Goal: Transaction & Acquisition: Purchase product/service

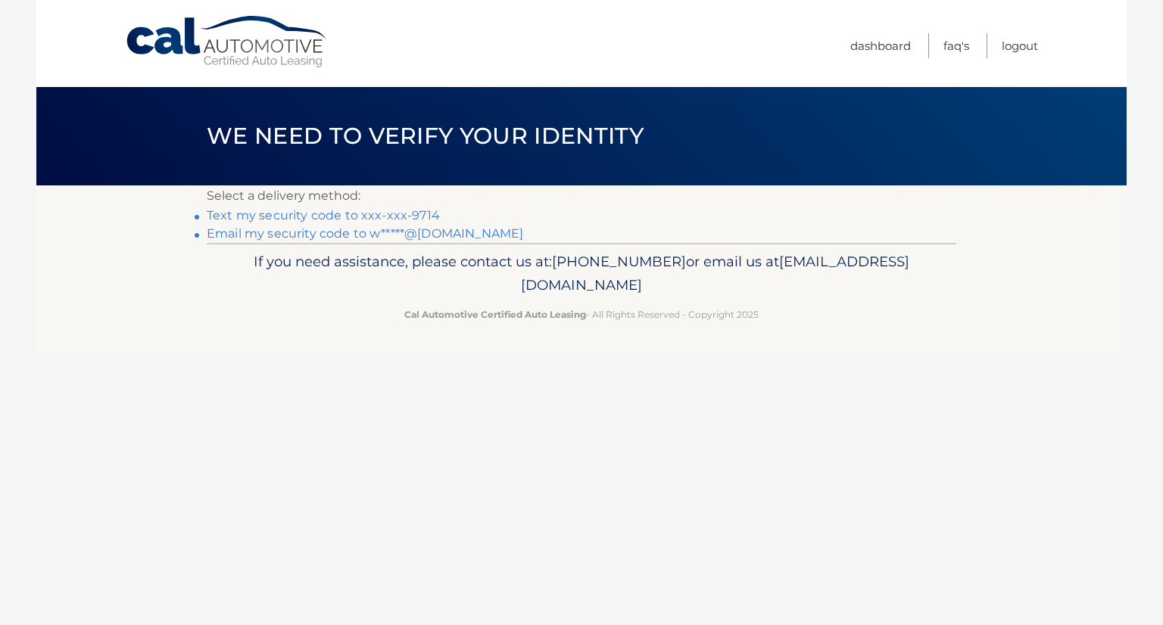
click at [348, 212] on link "Text my security code to xxx-xxx-9714" at bounding box center [323, 215] width 233 height 14
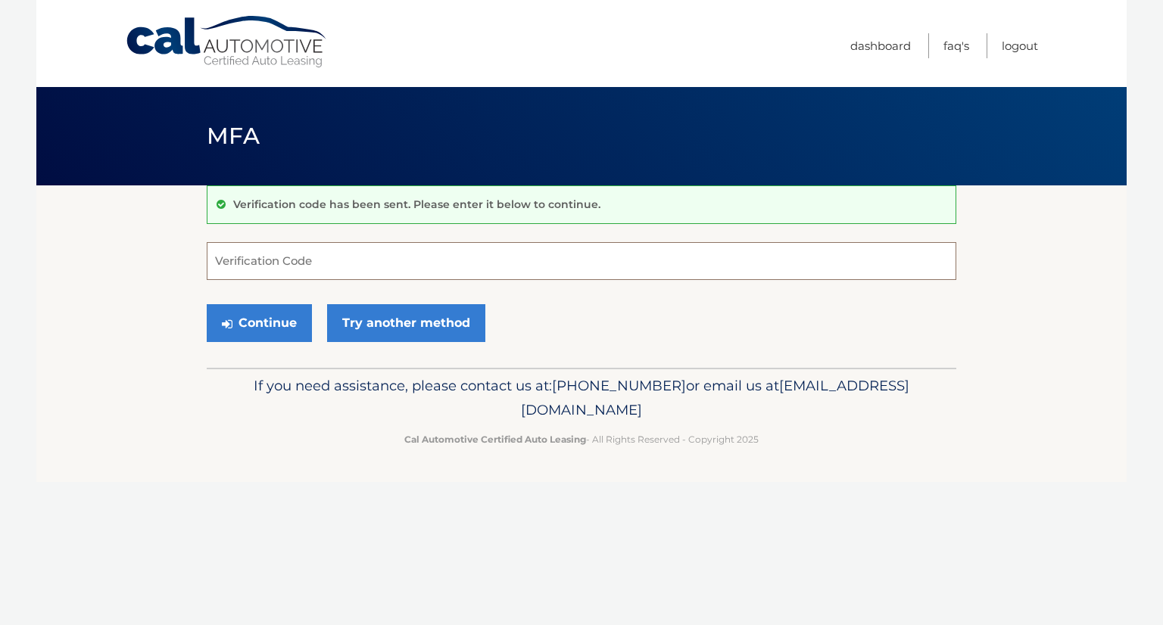
click at [363, 254] on input "Verification Code" at bounding box center [581, 261] width 749 height 38
type input "631962"
click at [253, 323] on button "Continue" at bounding box center [259, 323] width 105 height 38
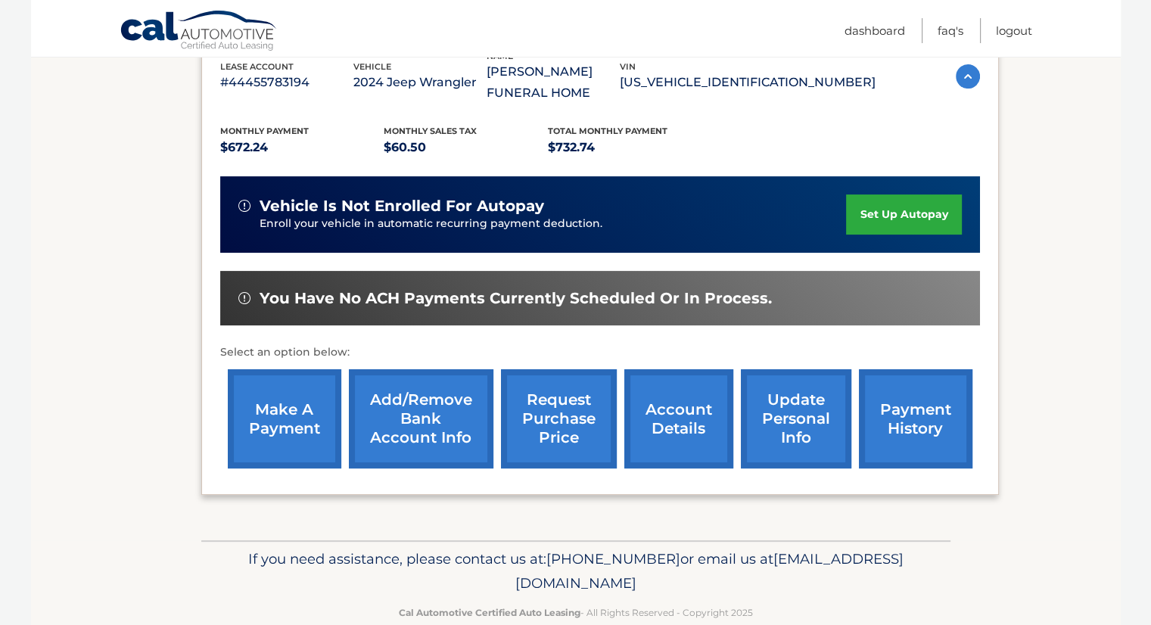
scroll to position [291, 0]
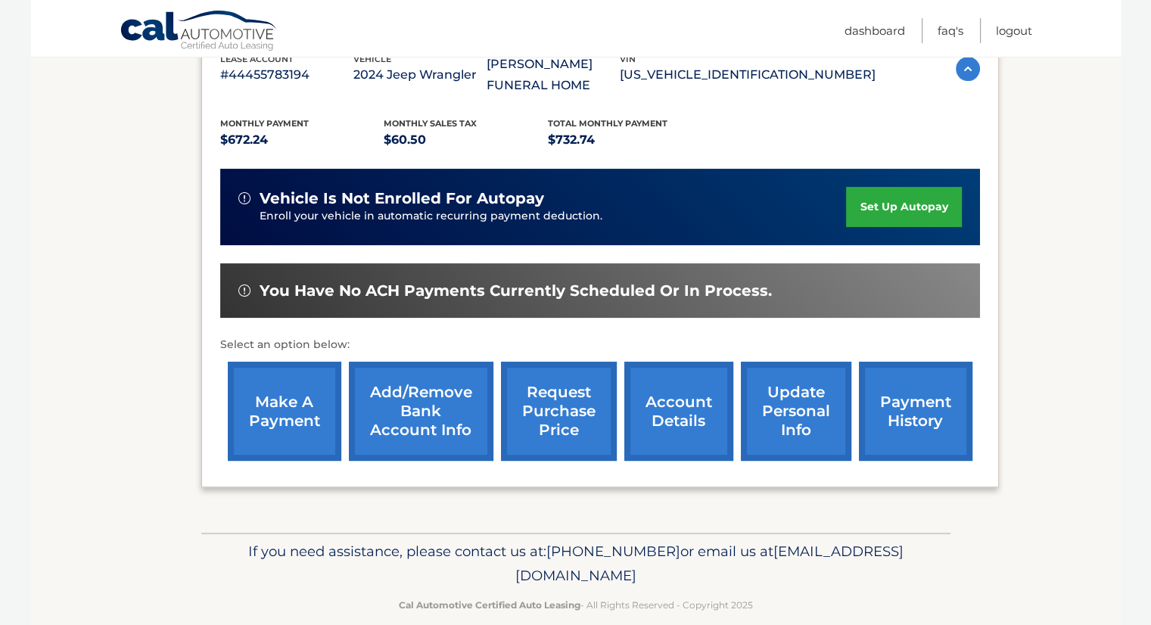
click at [273, 391] on link "make a payment" at bounding box center [285, 411] width 114 height 99
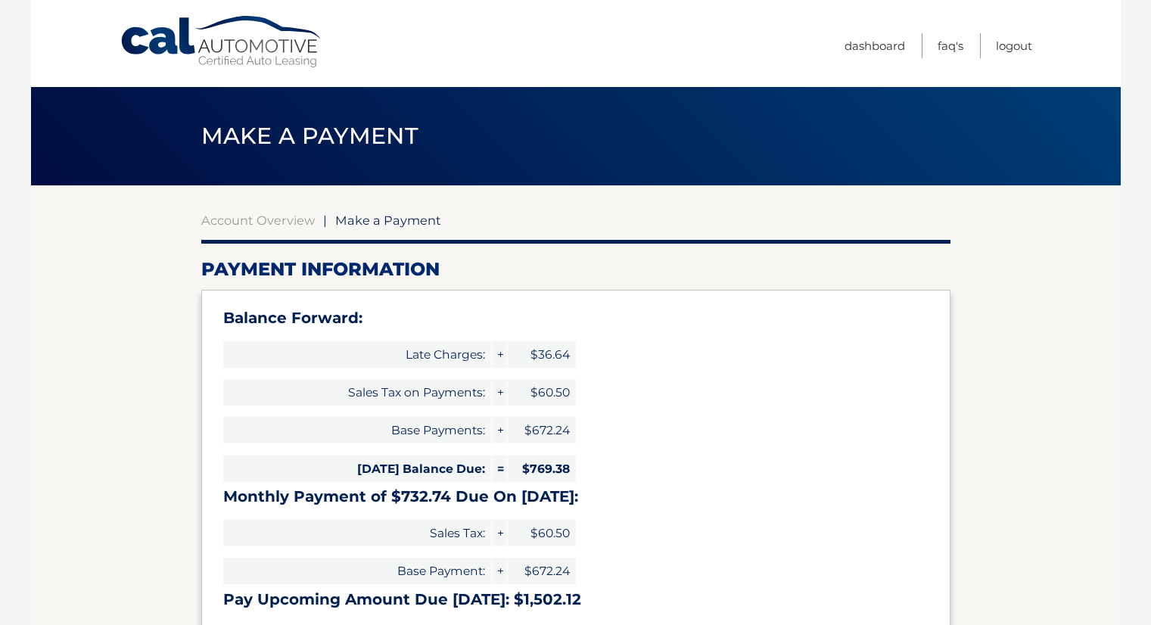
select select "NjE4ODM3ODgtN2RkNS00OTcxLWE4NDQtYWRmMzIwMGRjMDAy"
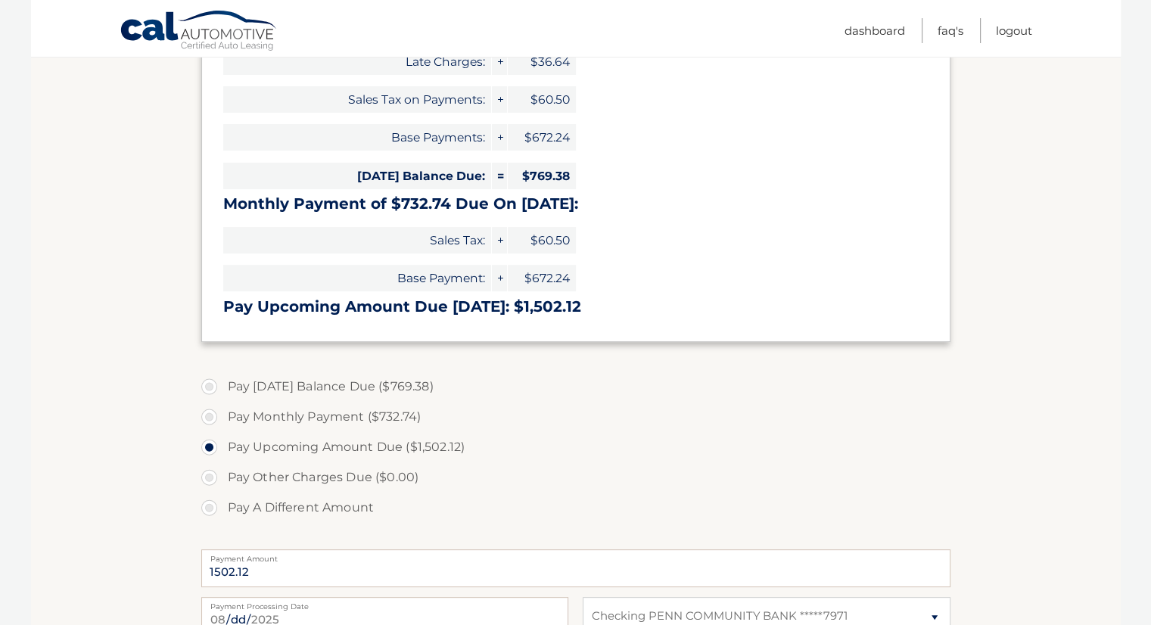
scroll to position [303, 0]
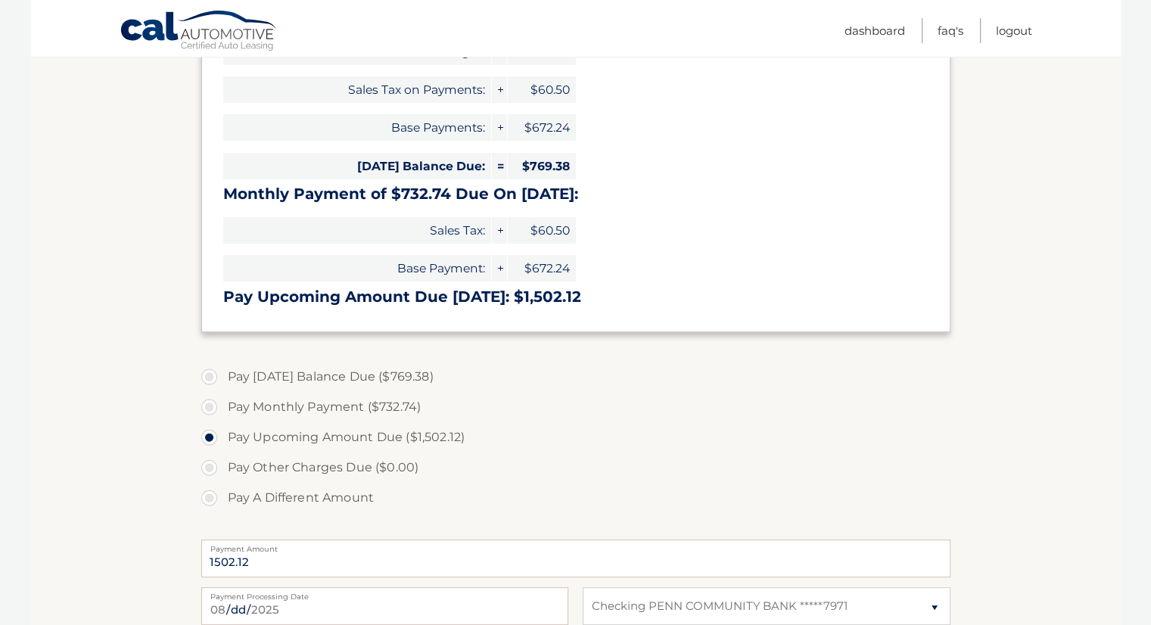
click at [208, 374] on label "Pay [DATE] Balance Due ($769.38)" at bounding box center [575, 377] width 749 height 30
click at [208, 374] on input "Pay [DATE] Balance Due ($769.38)" at bounding box center [214, 374] width 15 height 24
radio input "true"
type input "769.38"
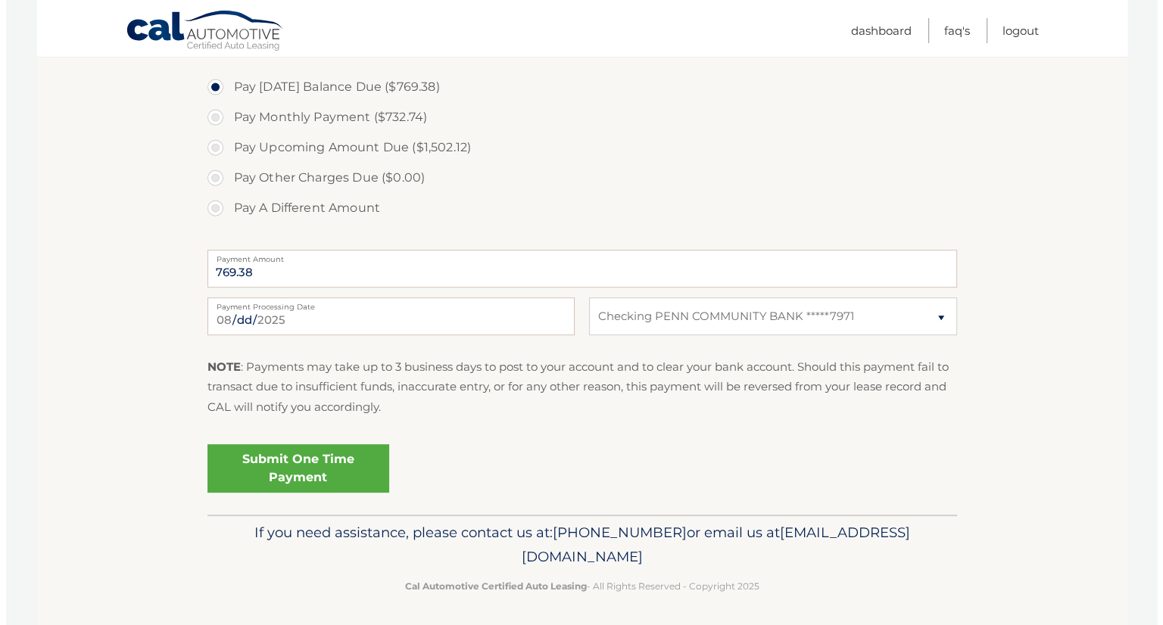
scroll to position [596, 0]
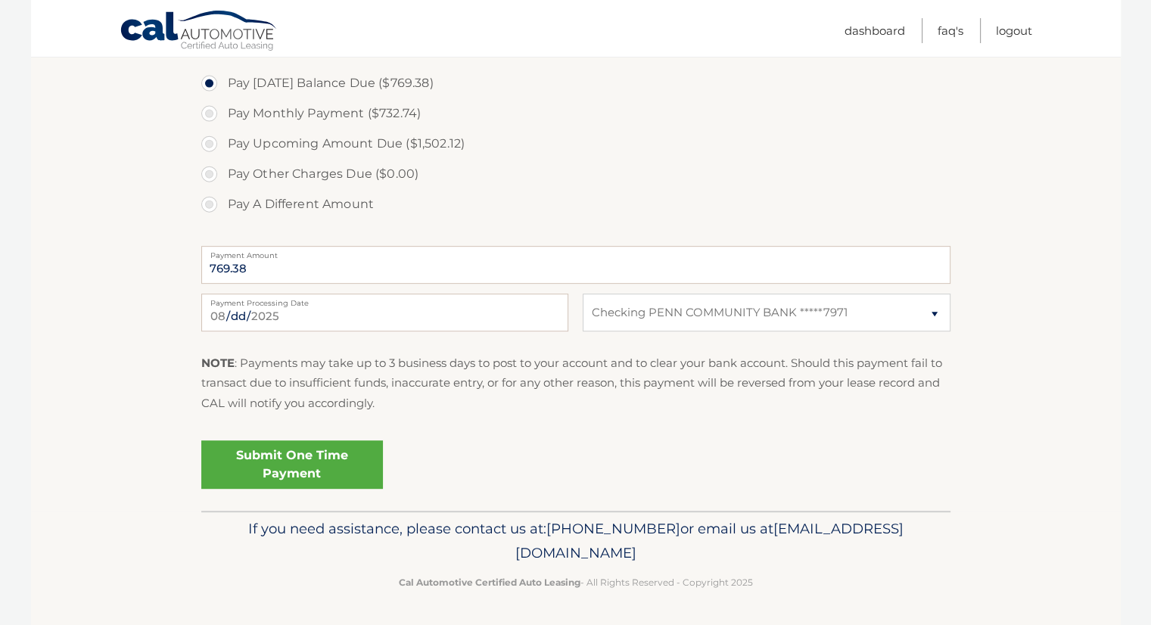
click at [274, 461] on link "Submit One Time Payment" at bounding box center [292, 465] width 182 height 48
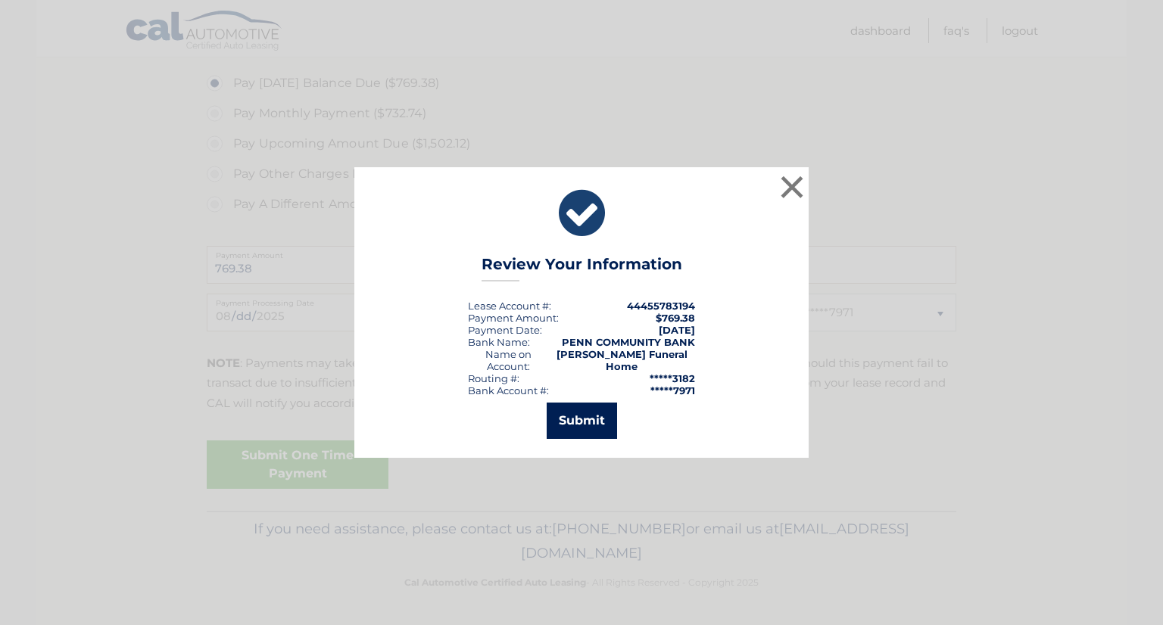
click at [577, 412] on button "Submit" at bounding box center [581, 421] width 70 height 36
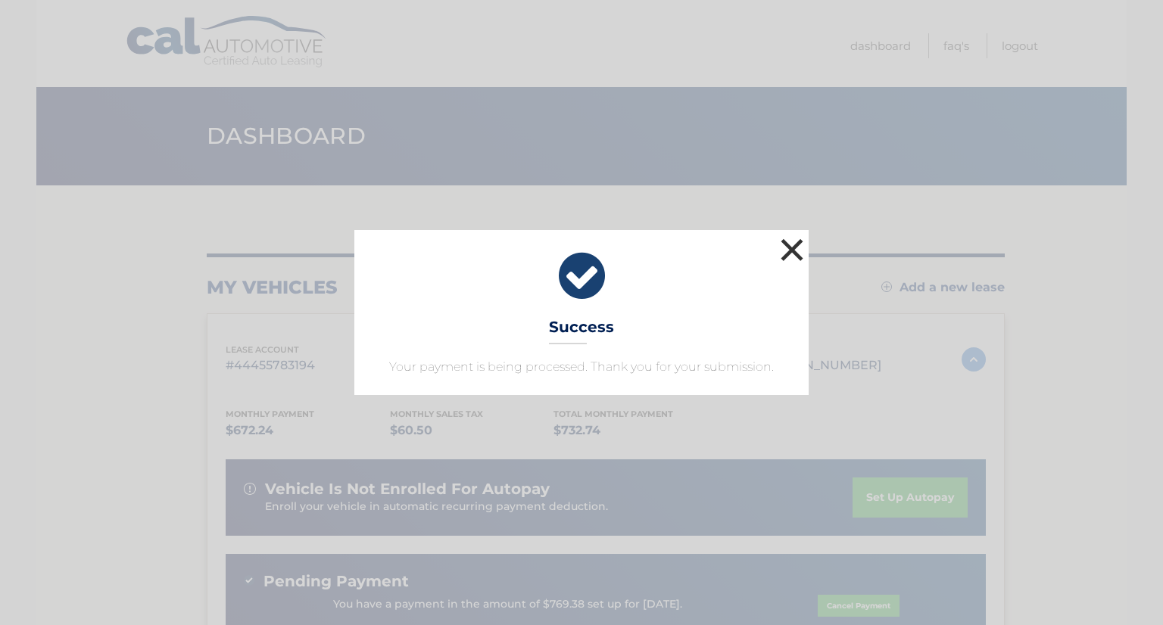
click at [789, 250] on button "×" at bounding box center [792, 250] width 30 height 30
